Goal: Task Accomplishment & Management: Manage account settings

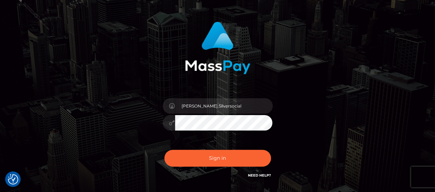
scroll to position [69, 0]
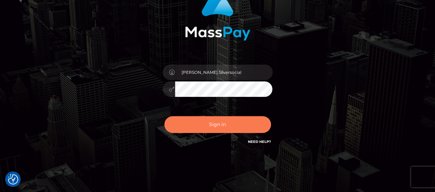
click at [224, 124] on button "Sign in" at bounding box center [217, 124] width 107 height 17
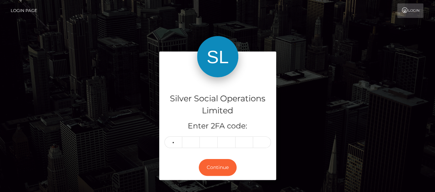
type input "9"
type input "3"
type input "5"
type input "3"
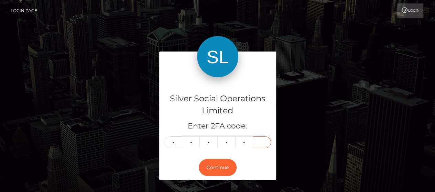
type input "3"
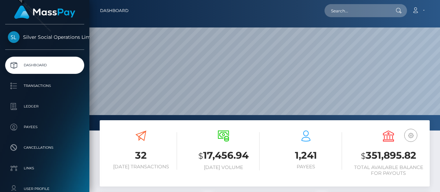
scroll to position [122, 103]
